Goal: Task Accomplishment & Management: Use online tool/utility

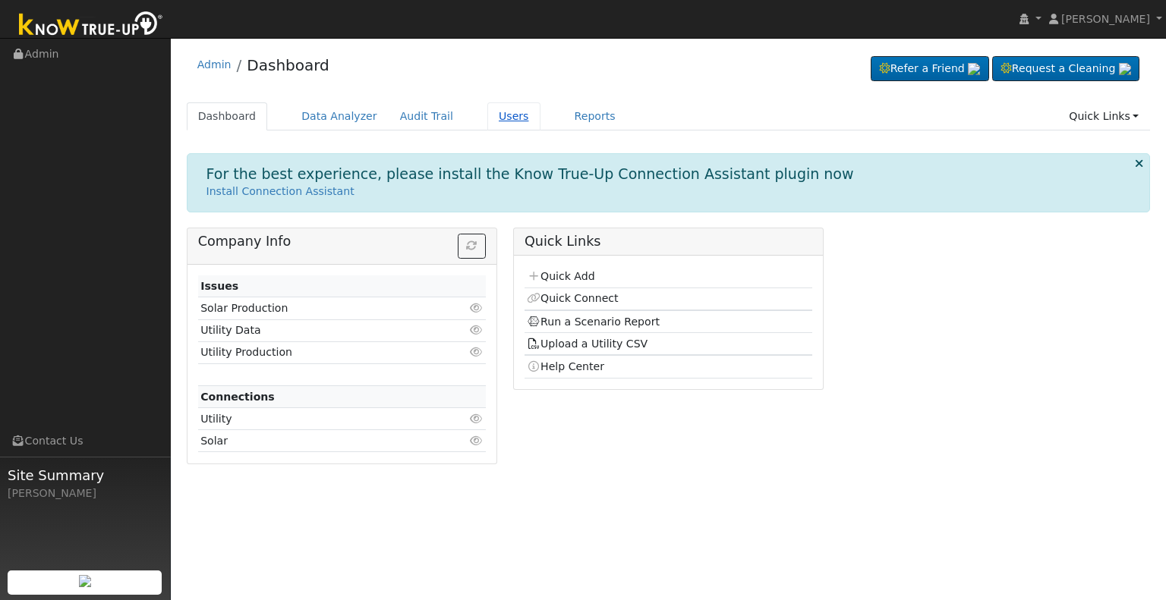
click at [487, 112] on link "Users" at bounding box center [513, 116] width 53 height 28
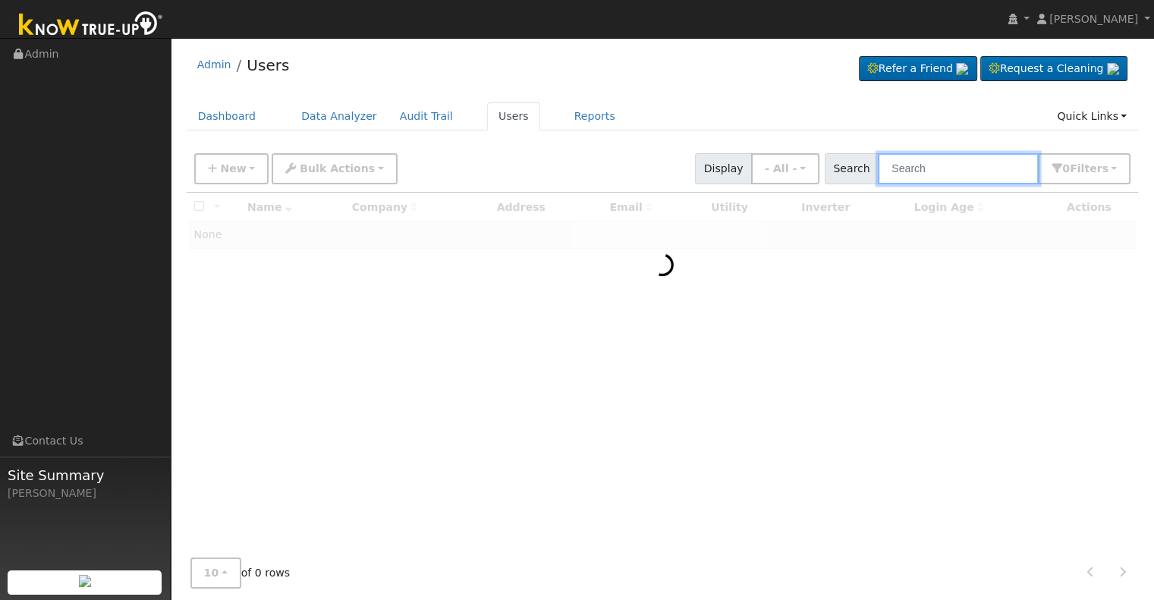
click at [911, 168] on input "text" at bounding box center [958, 168] width 161 height 31
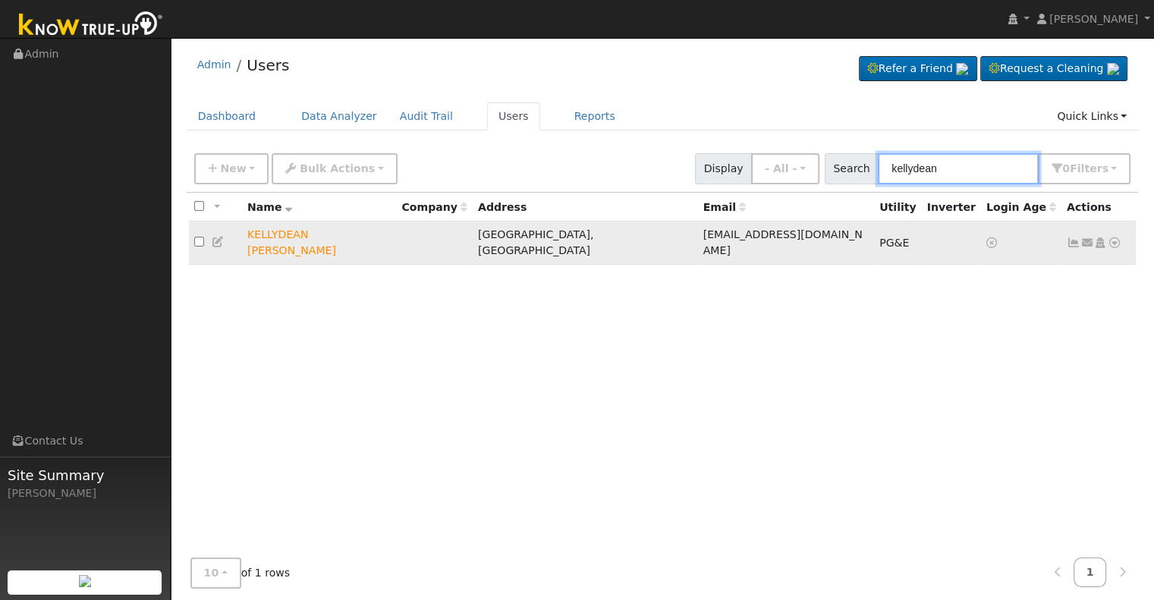
type input "kellydean"
click at [1115, 238] on icon at bounding box center [1115, 243] width 14 height 11
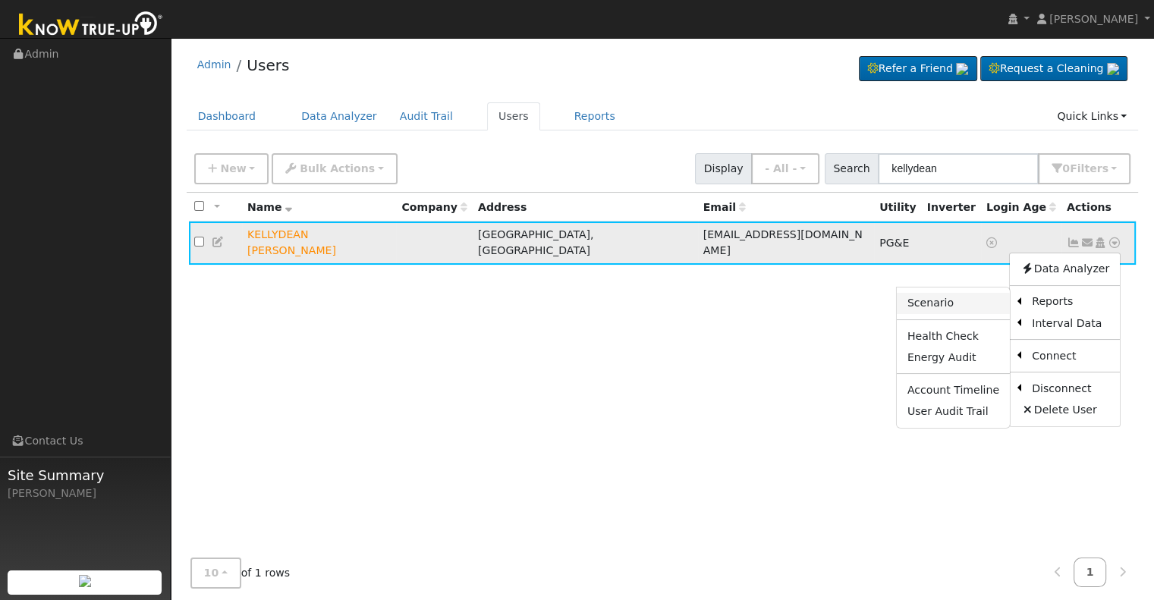
click at [947, 293] on link "Scenario" at bounding box center [953, 303] width 113 height 21
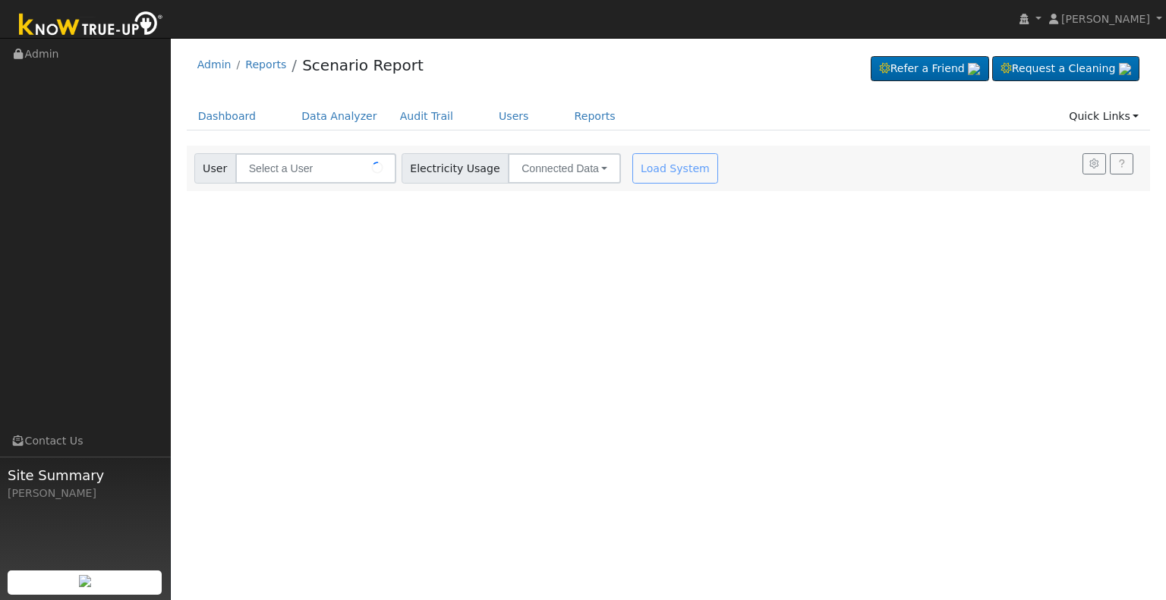
type input "KELLYDEAN [PERSON_NAME]"
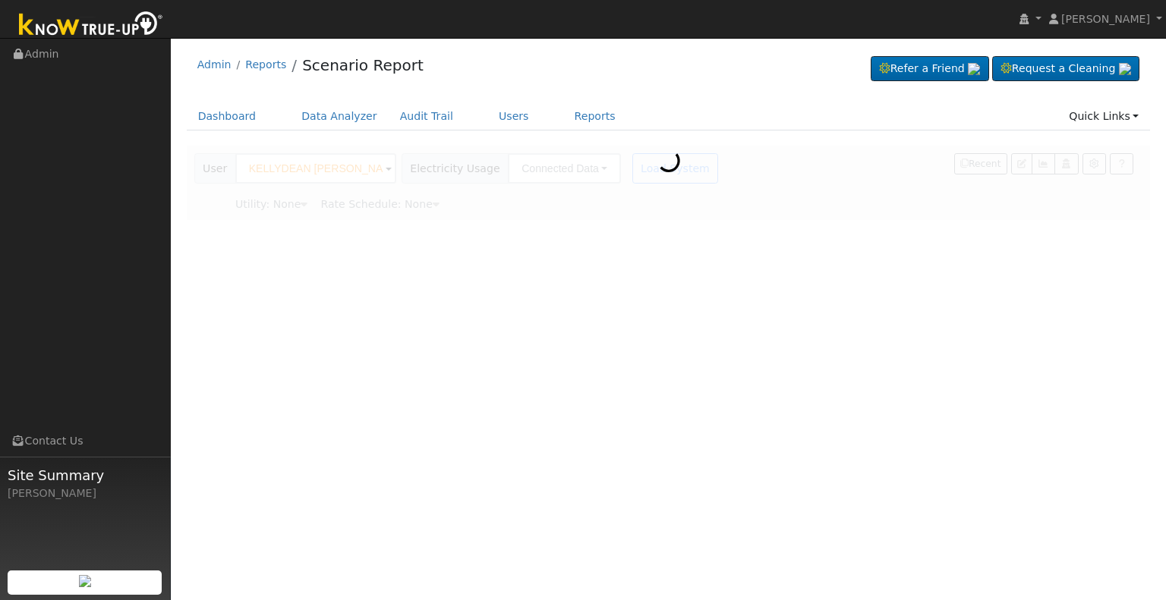
type input "Pacific Gas & Electric"
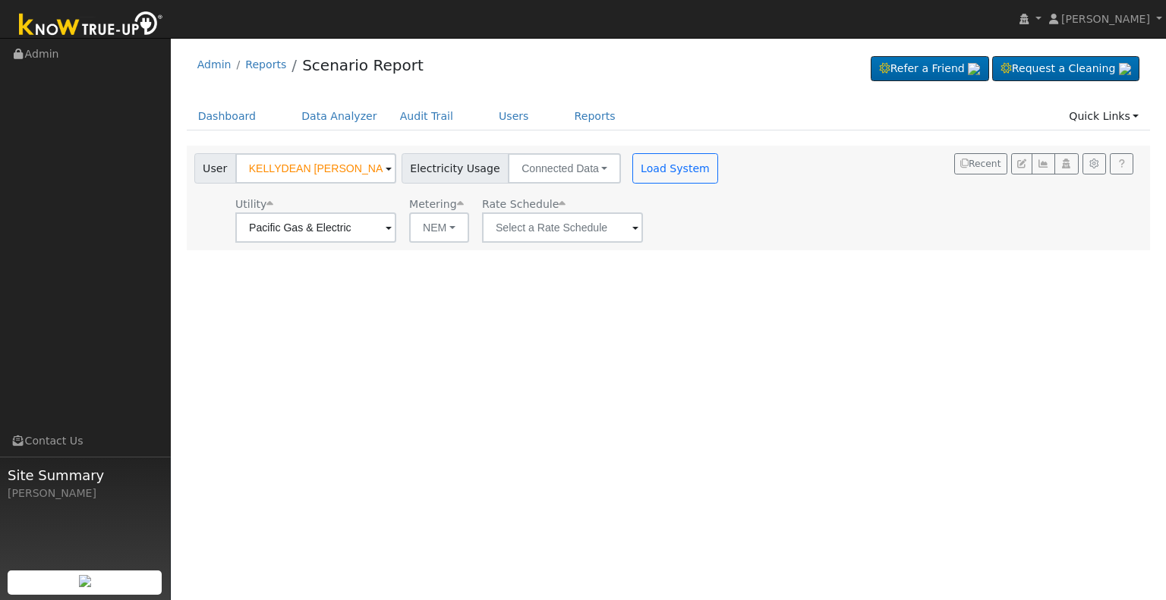
click at [632, 226] on span at bounding box center [635, 228] width 6 height 17
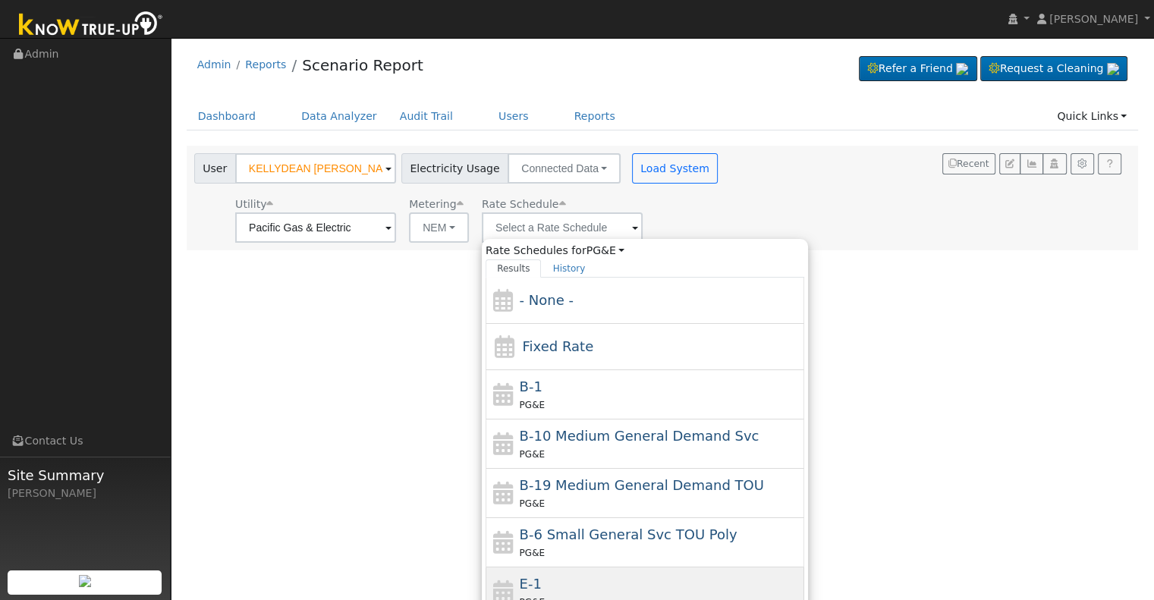
click at [530, 576] on span "E-1" at bounding box center [531, 584] width 22 height 16
type input "E-1"
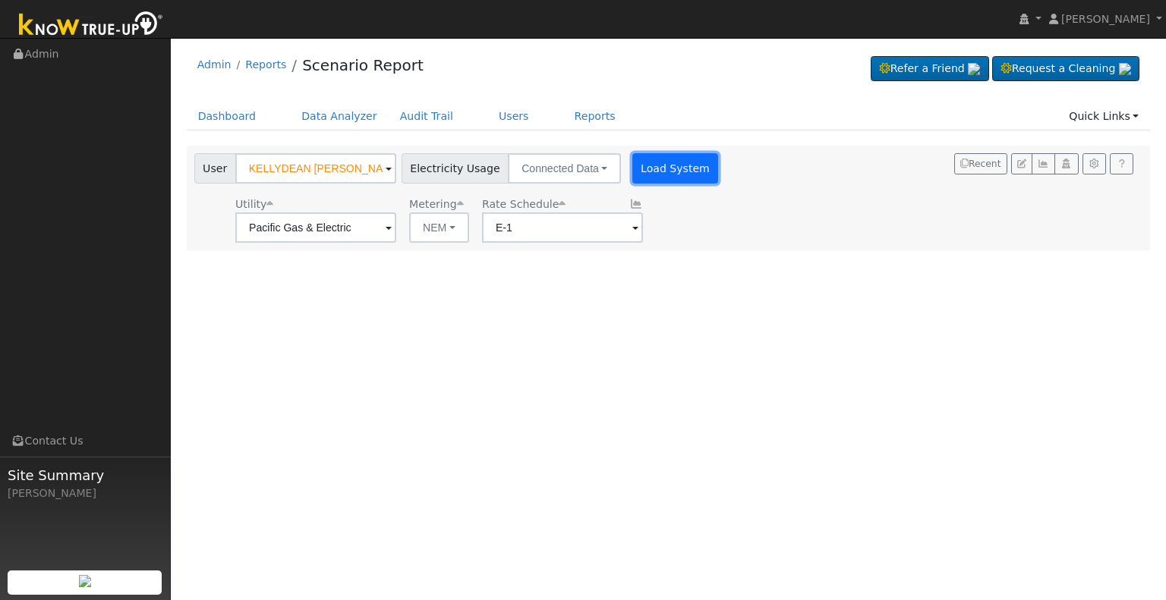
click at [660, 172] on button "Load System" at bounding box center [675, 168] width 87 height 30
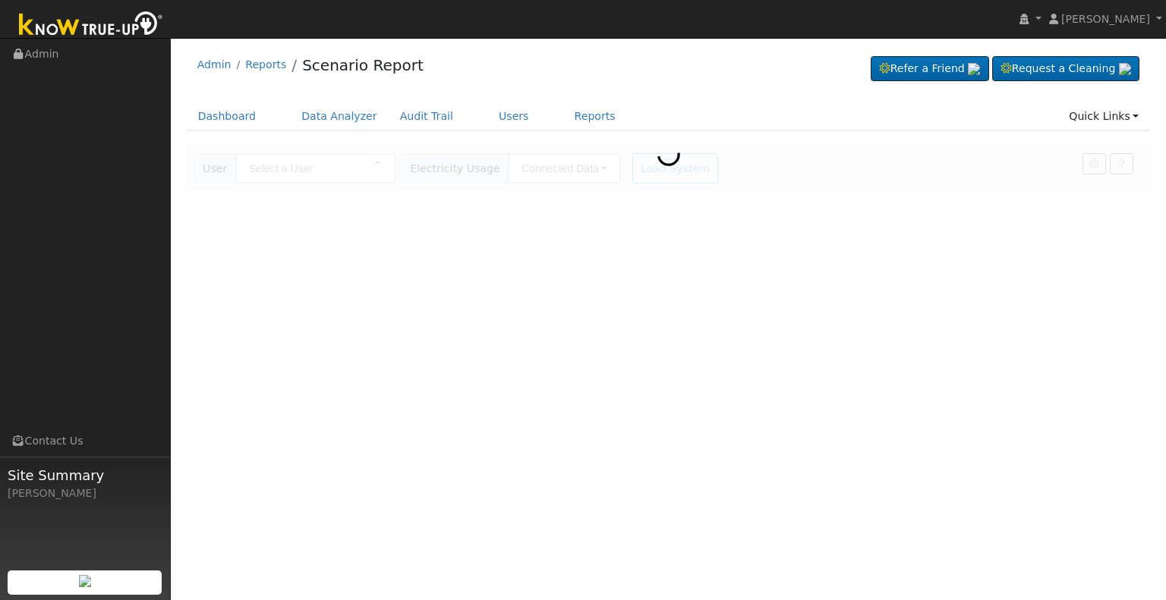
type input "KELLYDEAN [PERSON_NAME]"
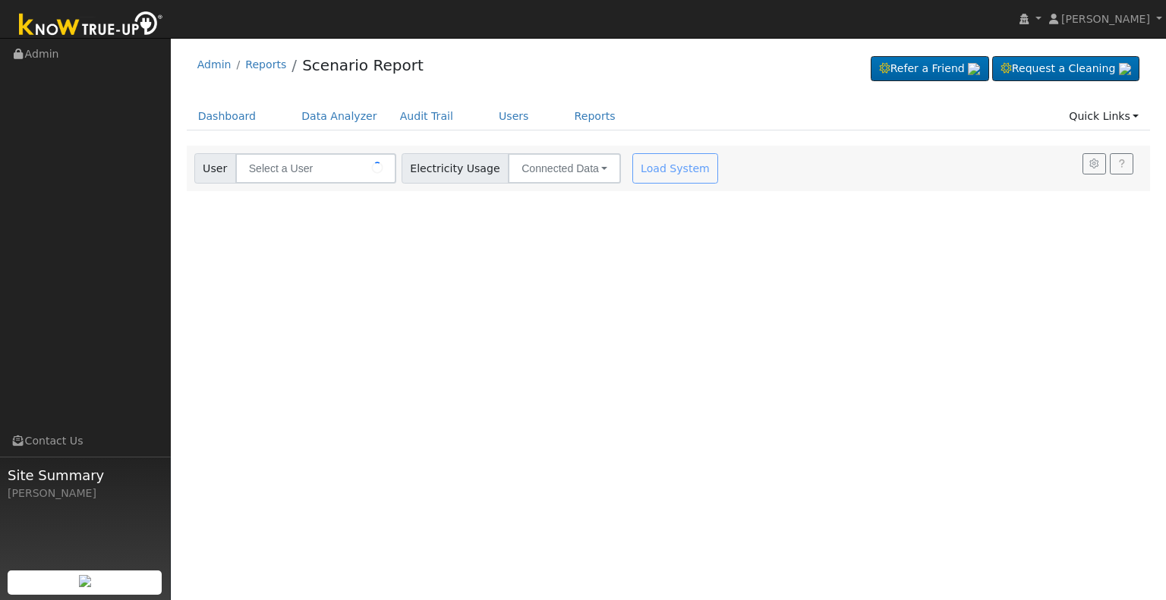
type input "KELLYDEAN [PERSON_NAME]"
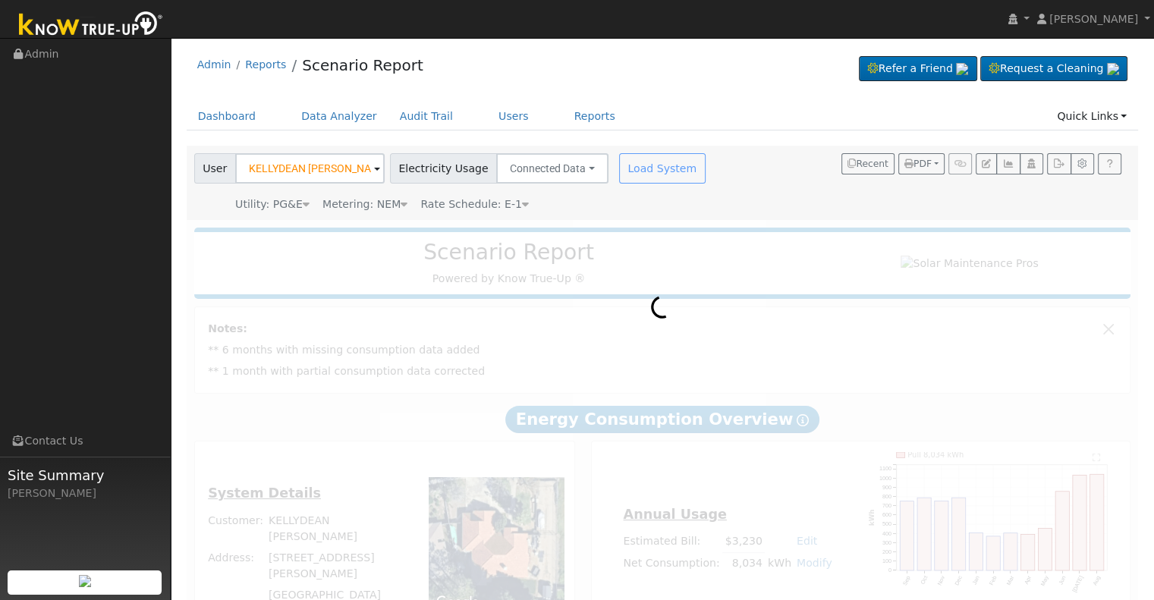
scroll to position [68, 0]
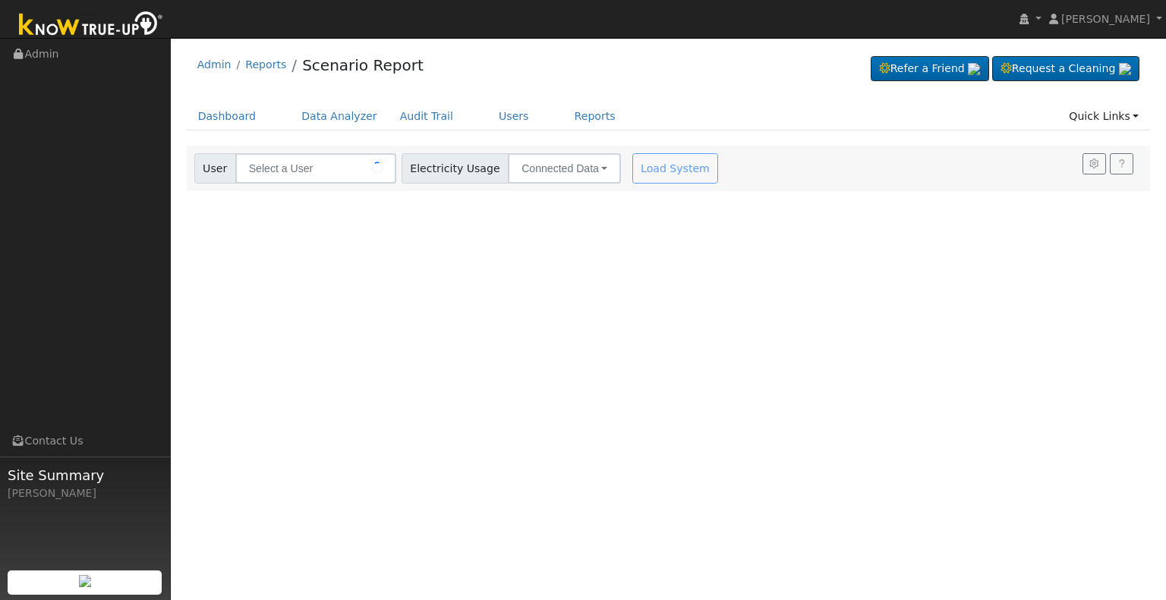
type input "KELLYDEAN [PERSON_NAME]"
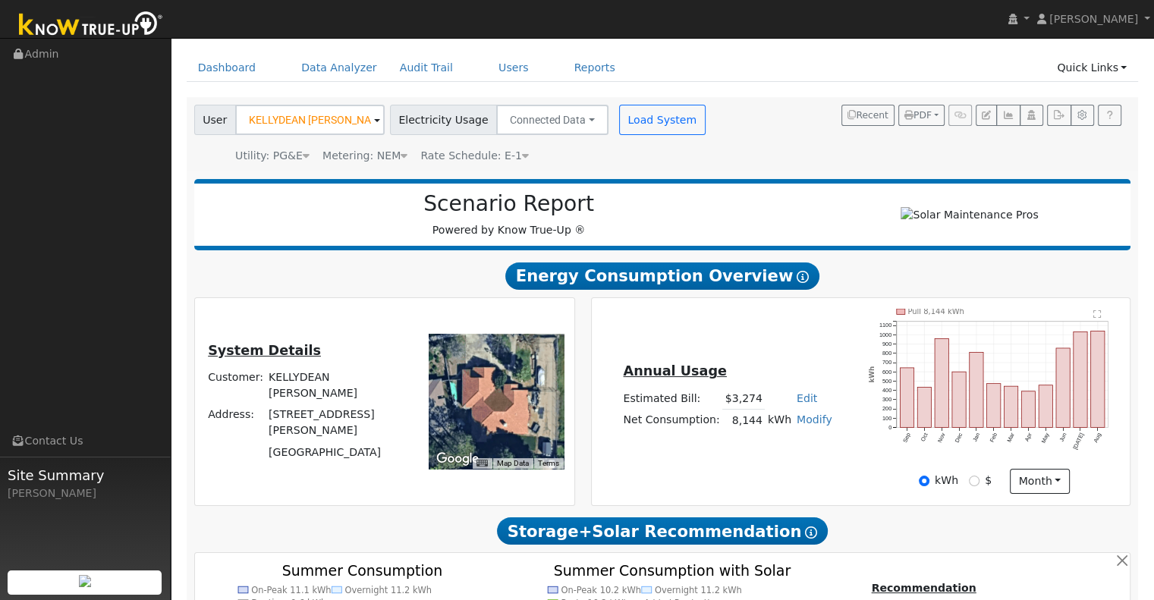
scroll to position [76, 0]
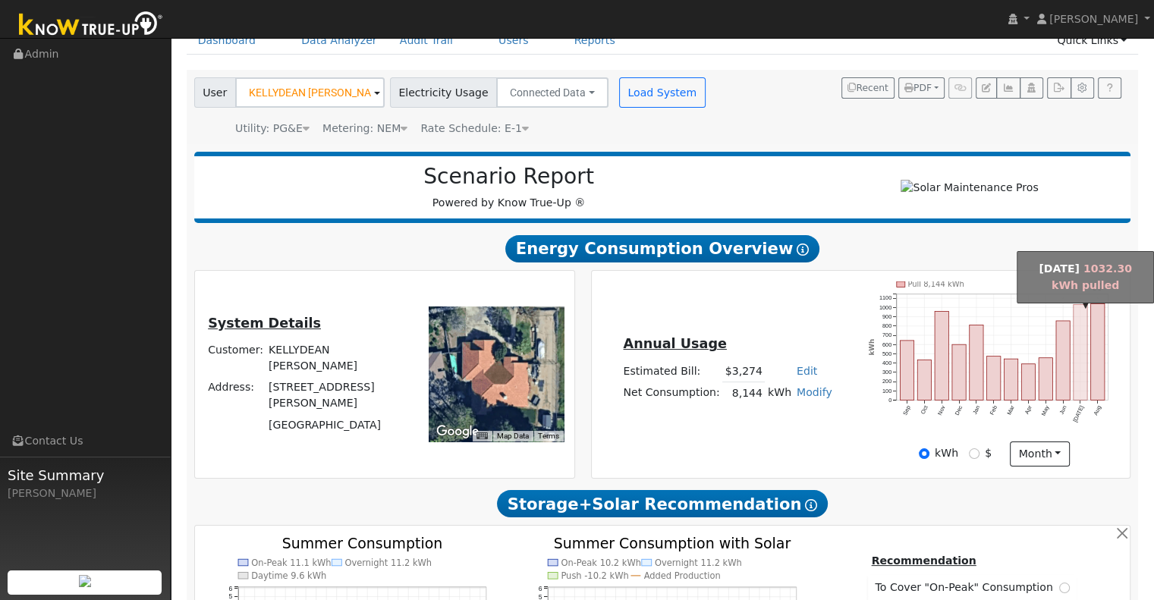
click at [1078, 370] on rect "onclick=""" at bounding box center [1081, 352] width 14 height 96
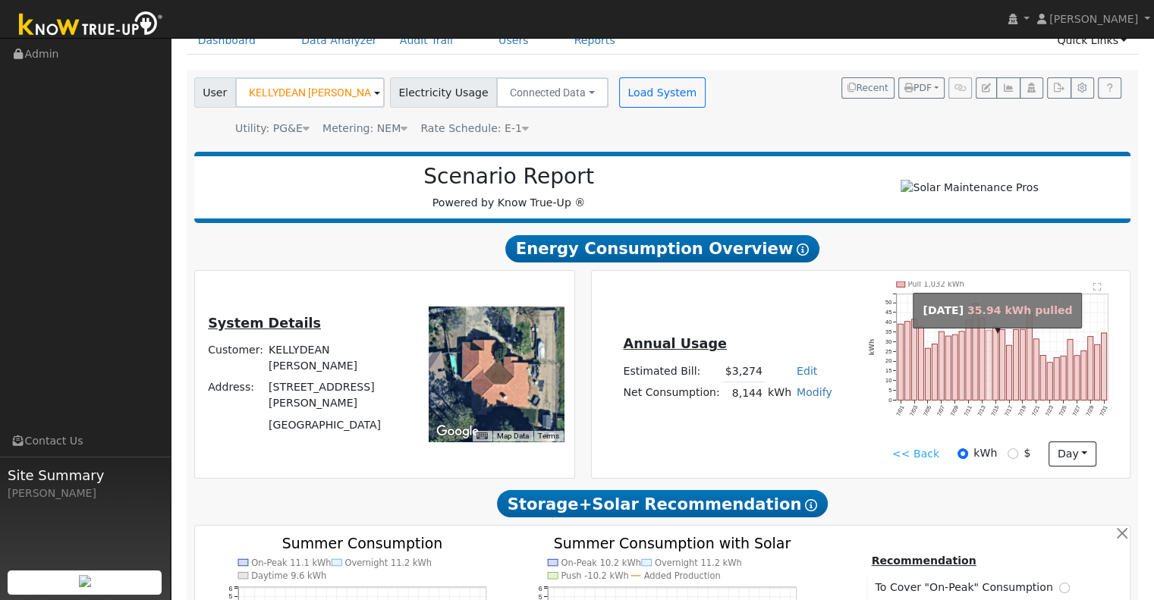
click at [992, 364] on rect "onclick=""" at bounding box center [989, 365] width 5 height 70
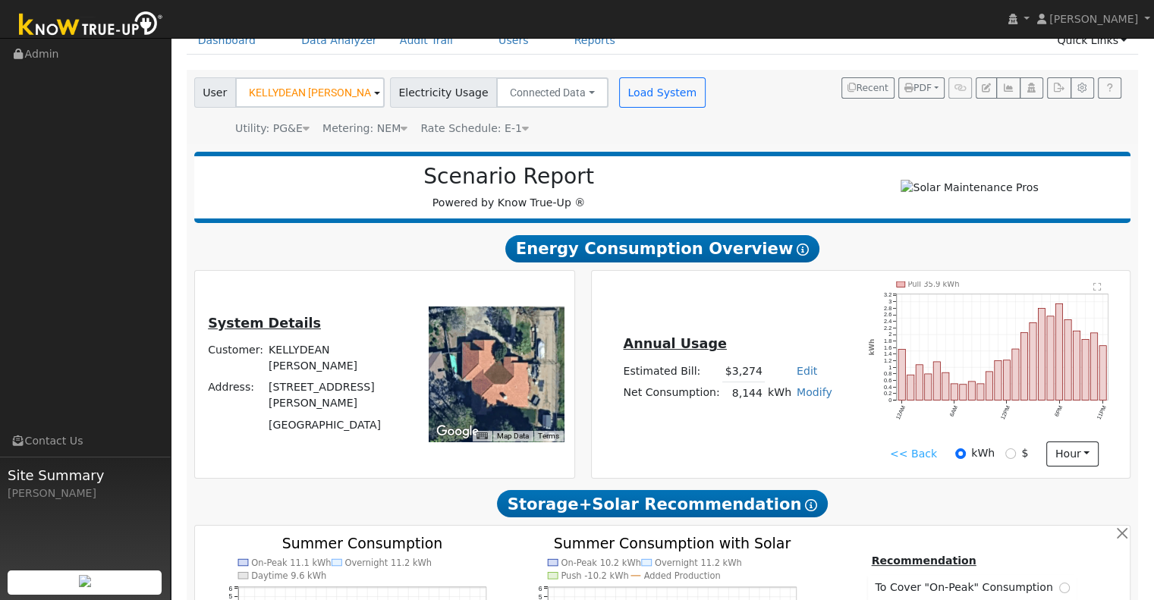
click at [904, 461] on link "<< Back" at bounding box center [913, 454] width 47 height 16
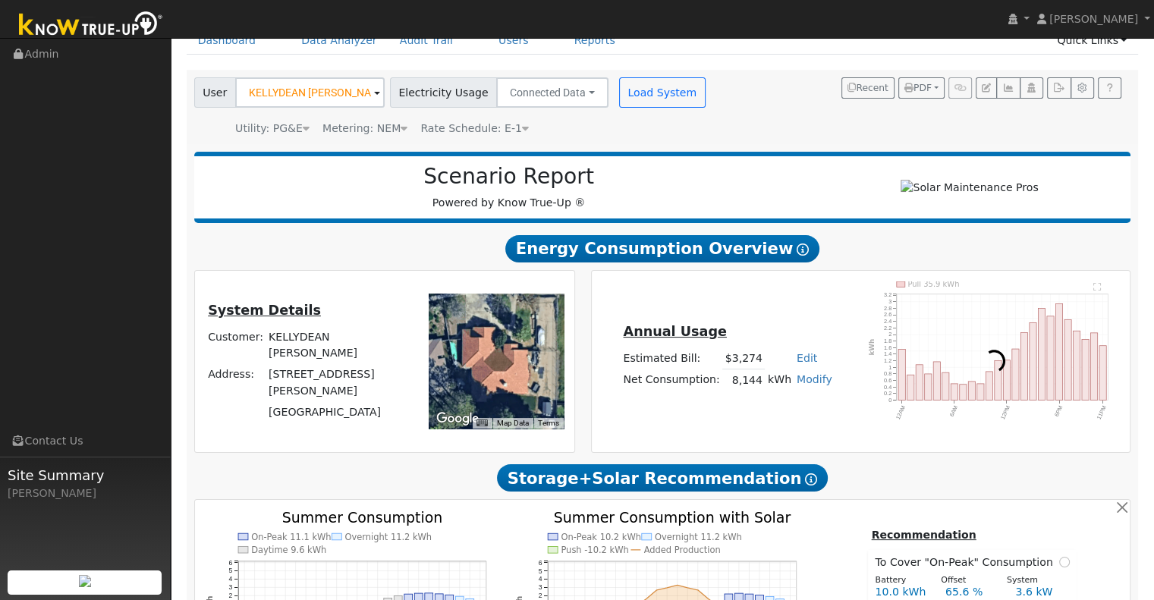
click at [904, 461] on div "Scenario Report Powered by Know True-Up ® Energy Consumption Overview Show Help…" at bounding box center [663, 534] width 953 height 780
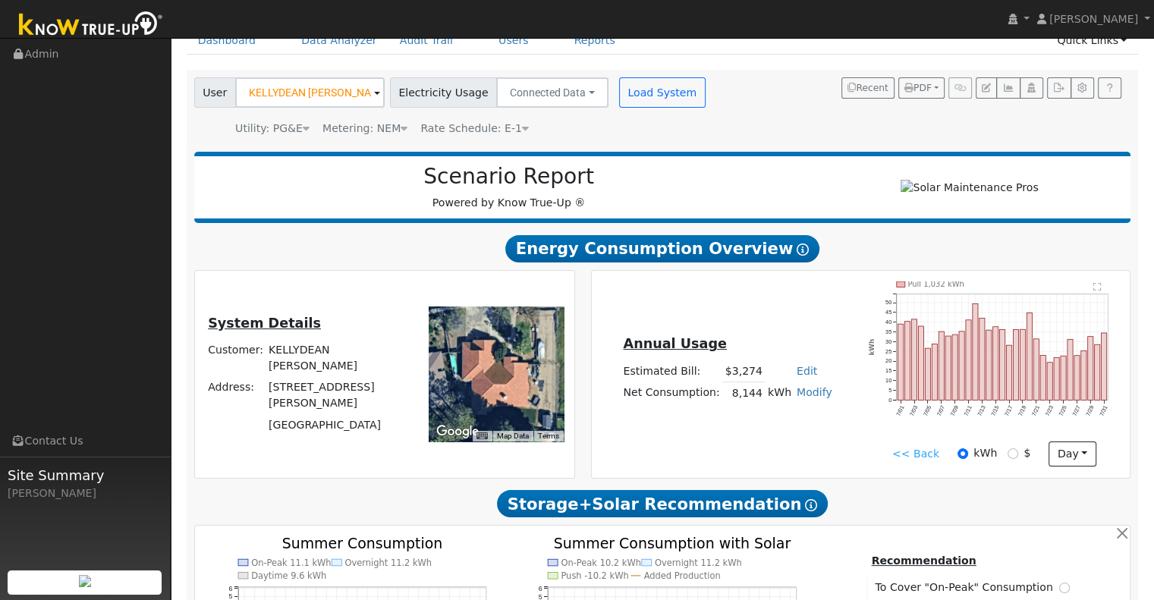
click at [910, 458] on link "<< Back" at bounding box center [916, 454] width 47 height 16
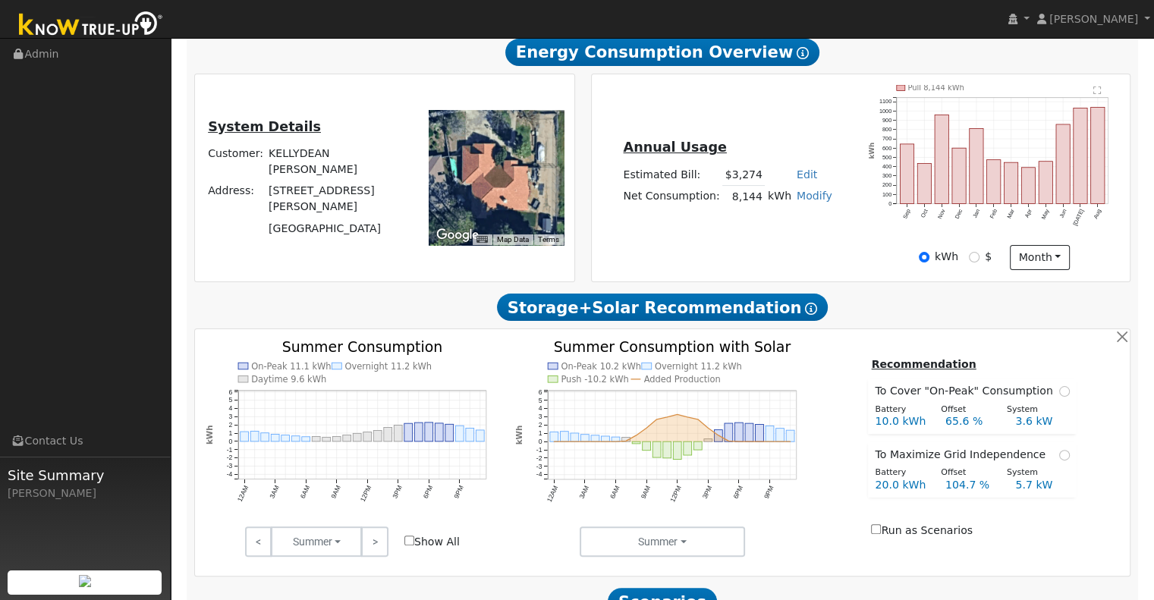
scroll to position [278, 0]
